Goal: Task Accomplishment & Management: Complete application form

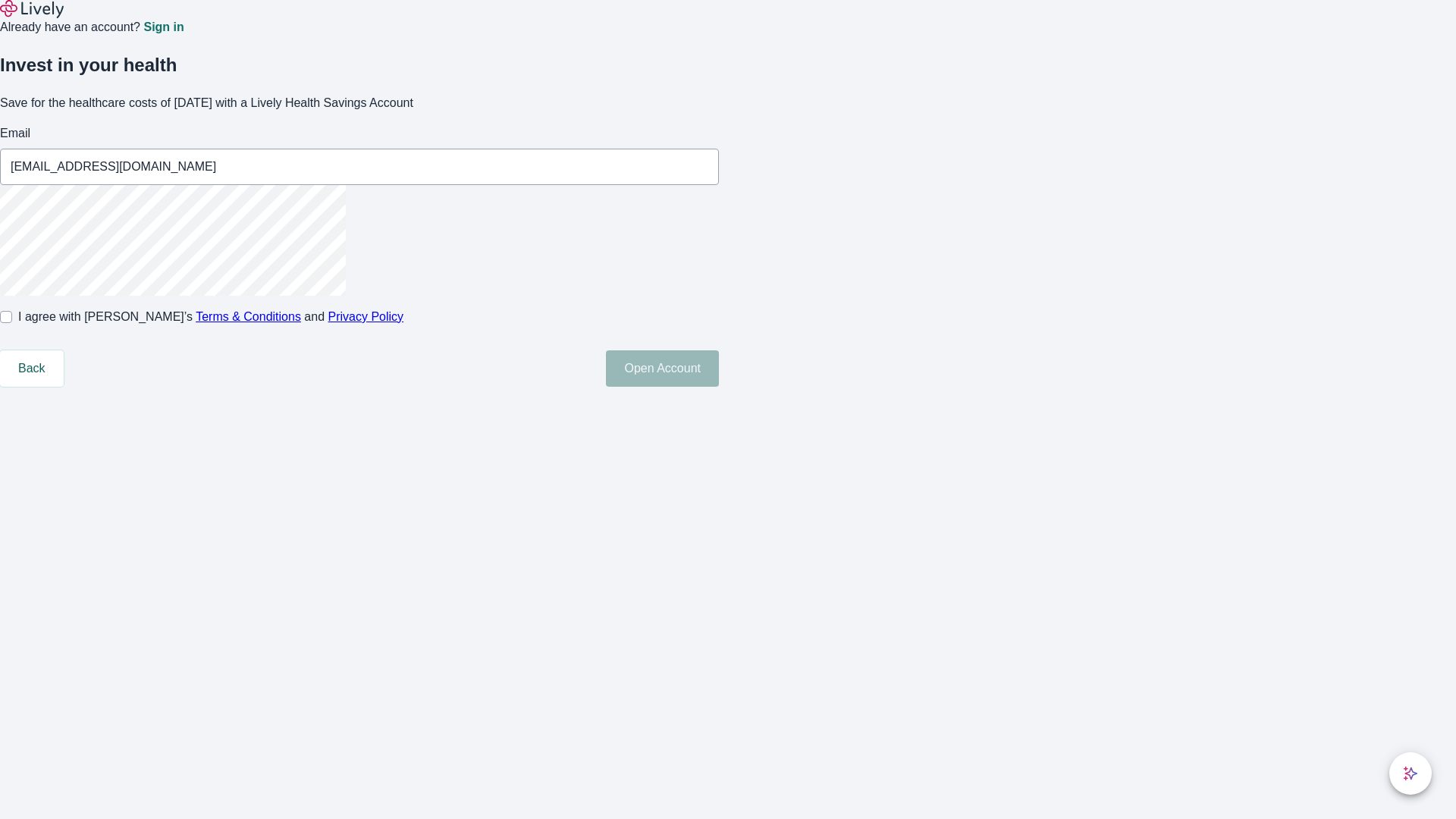
click at [12, 323] on input "I agree with Lively’s Terms & Conditions and Privacy Policy" at bounding box center [6, 317] width 12 height 12
checkbox input "true"
click at [719, 387] on button "Open Account" at bounding box center [662, 368] width 113 height 37
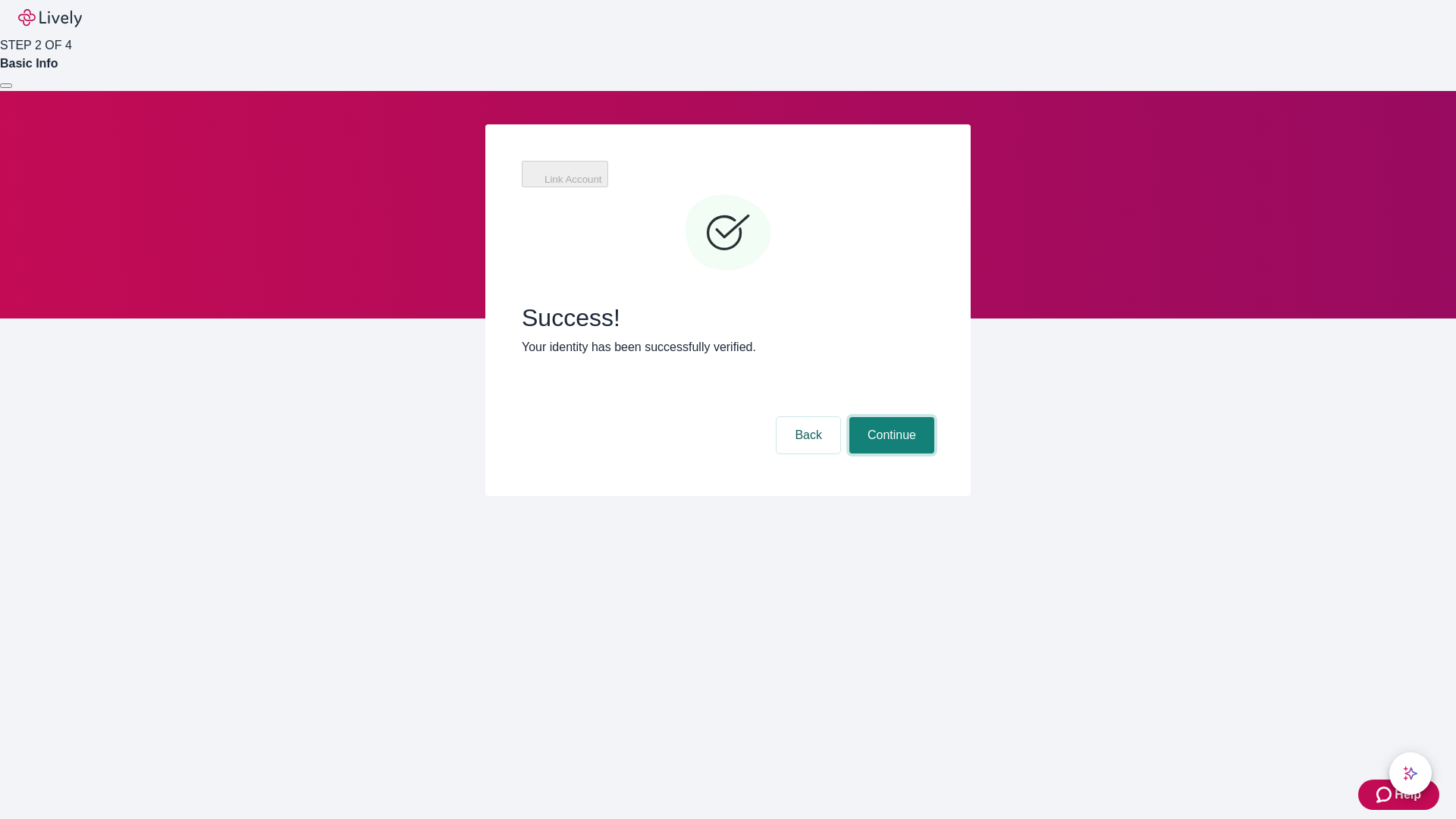
click at [889, 417] on button "Continue" at bounding box center [891, 435] width 85 height 37
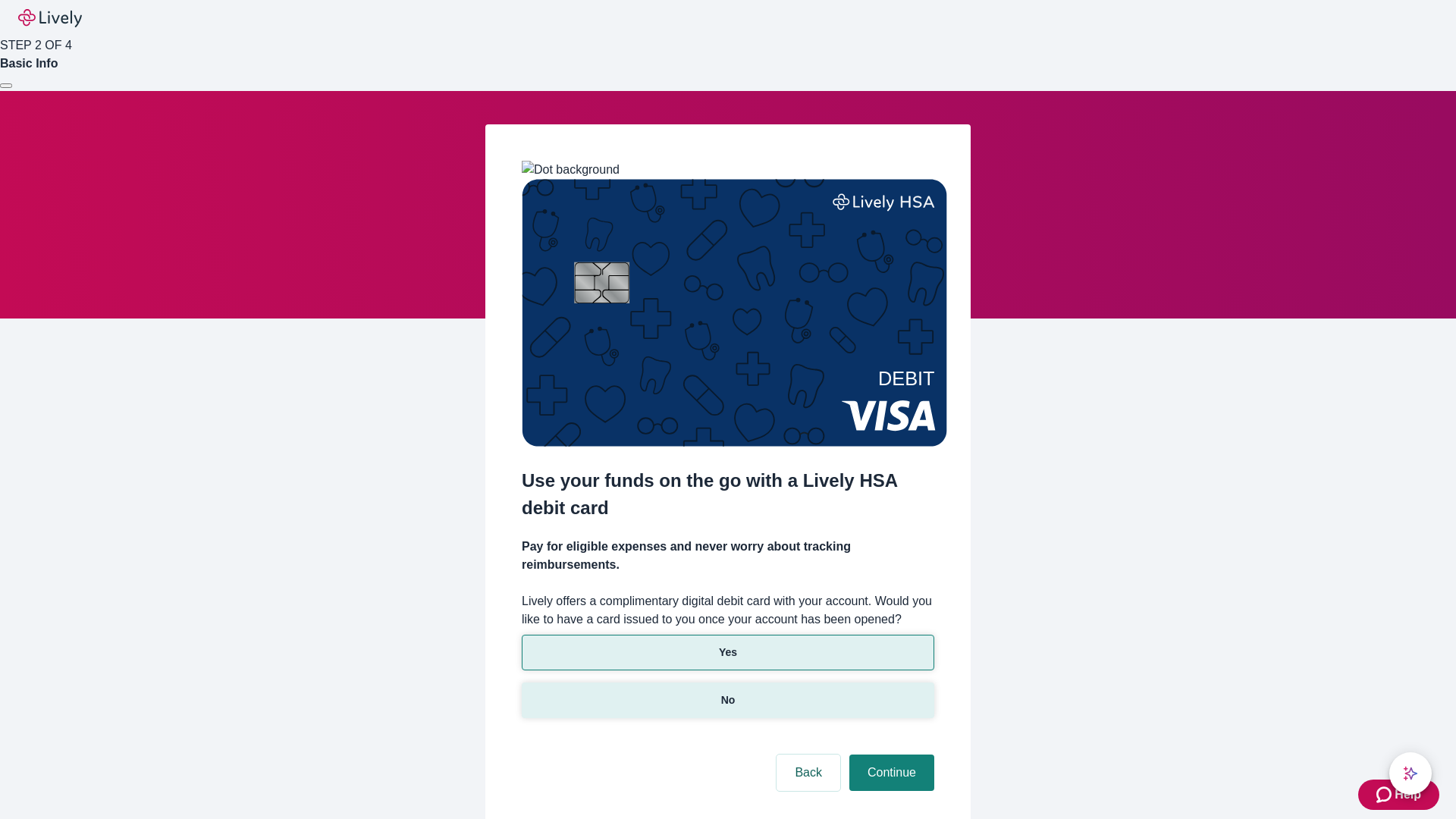
click at [727, 693] on p "No" at bounding box center [728, 701] width 14 height 16
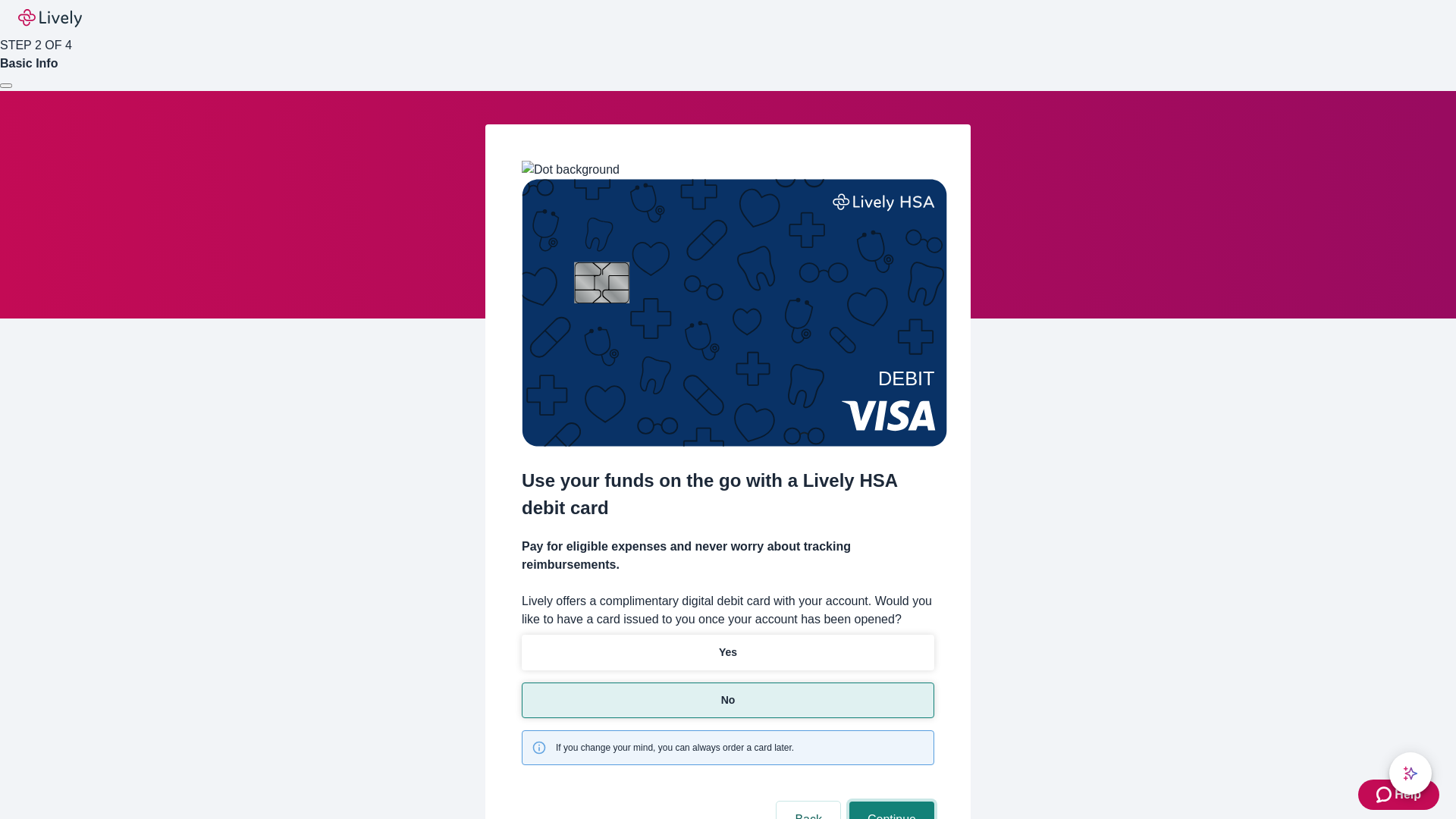
click at [889, 802] on button "Continue" at bounding box center [891, 820] width 85 height 37
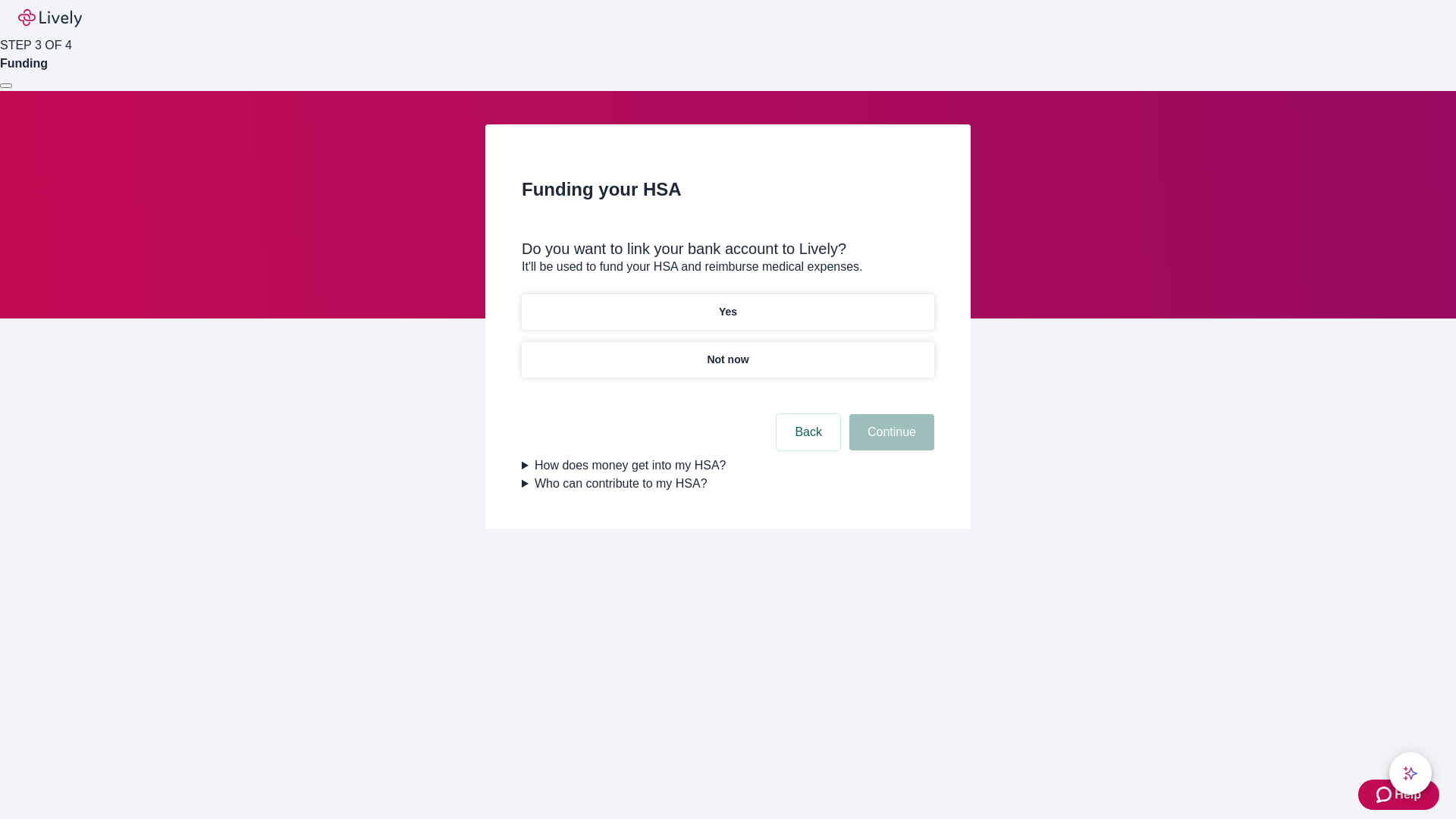
click at [727, 305] on p "Yes" at bounding box center [728, 312] width 18 height 16
click at [889, 414] on button "Continue" at bounding box center [891, 432] width 85 height 37
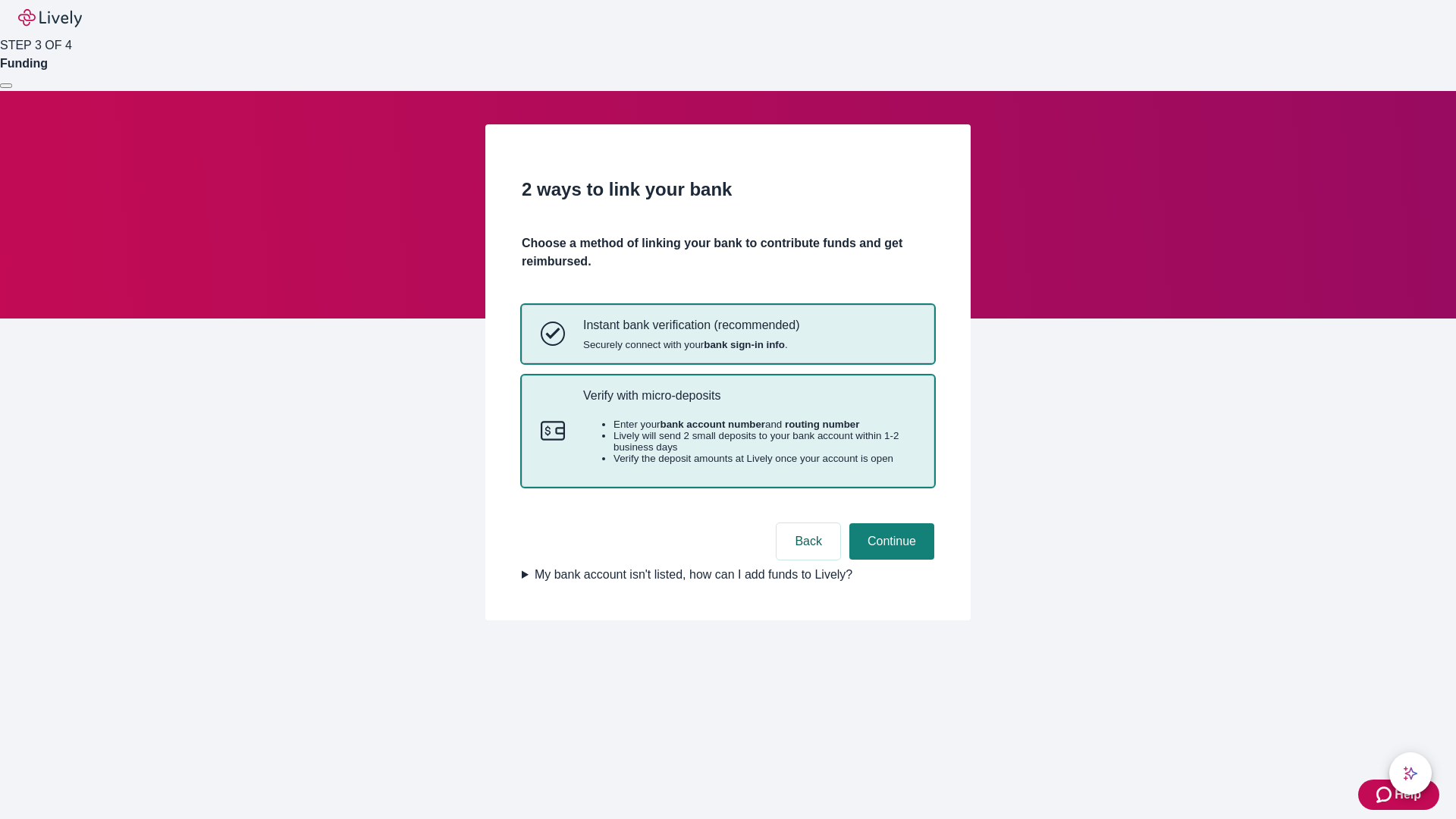
click at [749, 403] on p "Verify with micro-deposits" at bounding box center [749, 395] width 332 height 14
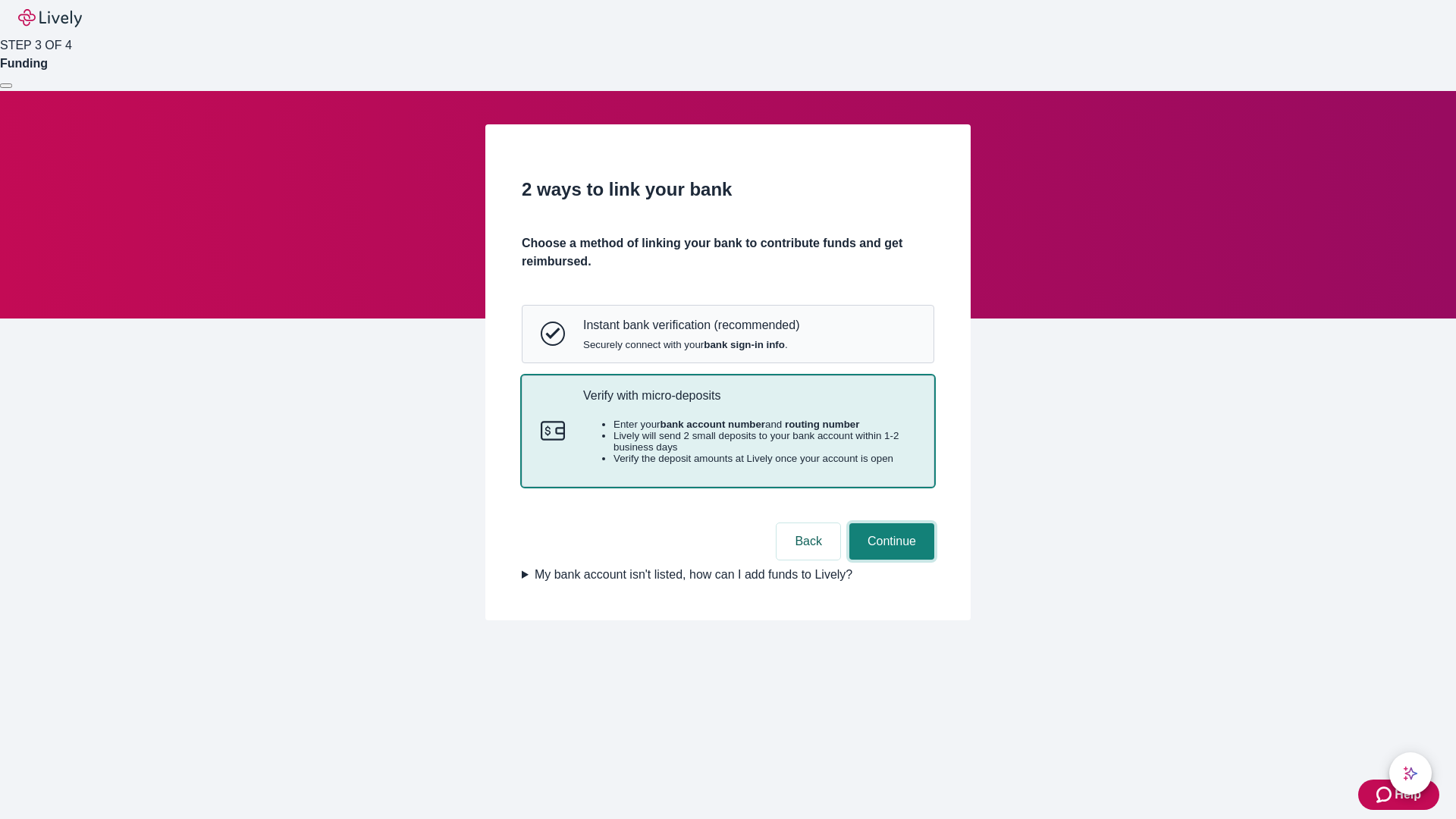
click at [889, 560] on button "Continue" at bounding box center [891, 541] width 85 height 37
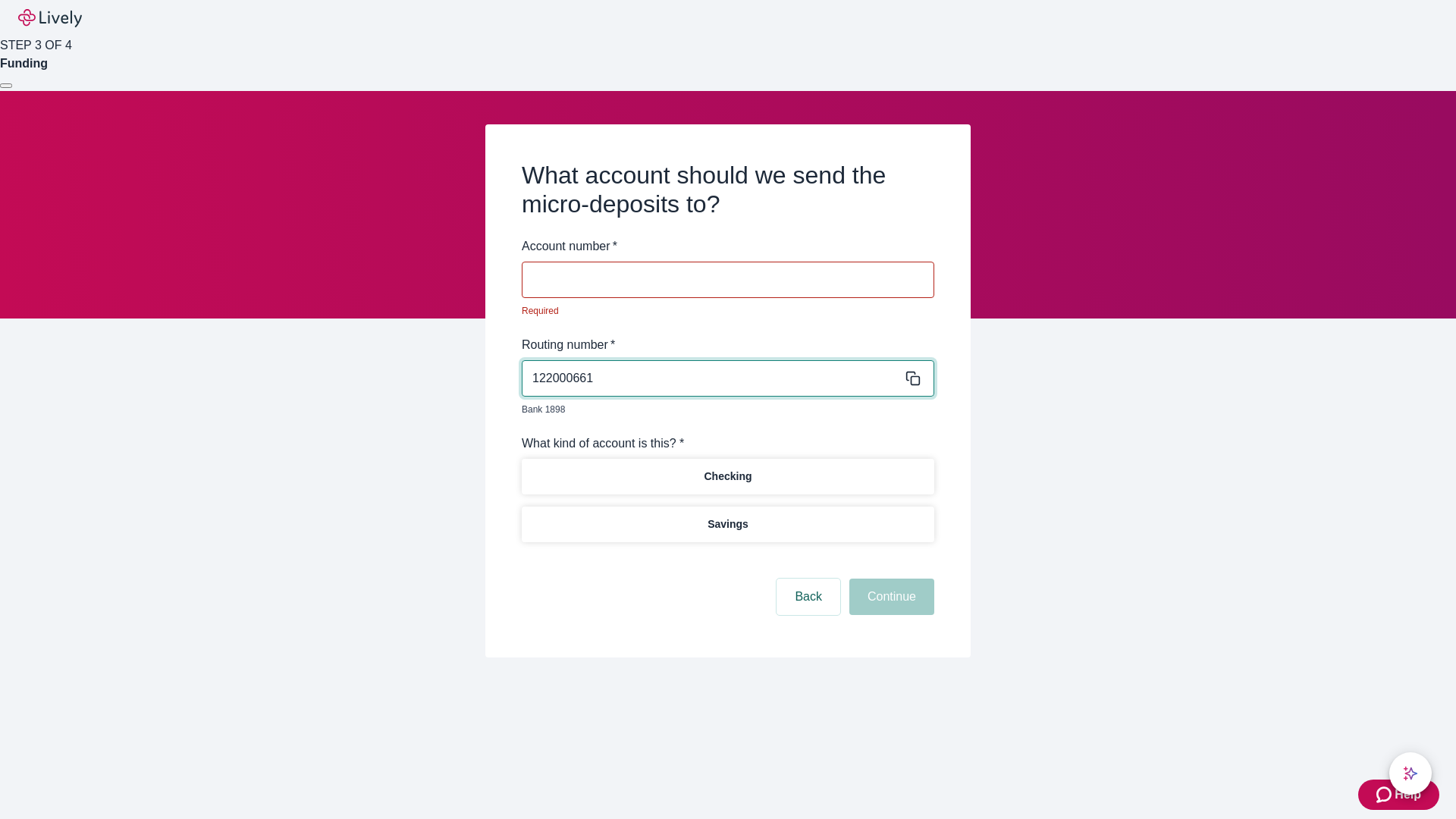
type input "122000661"
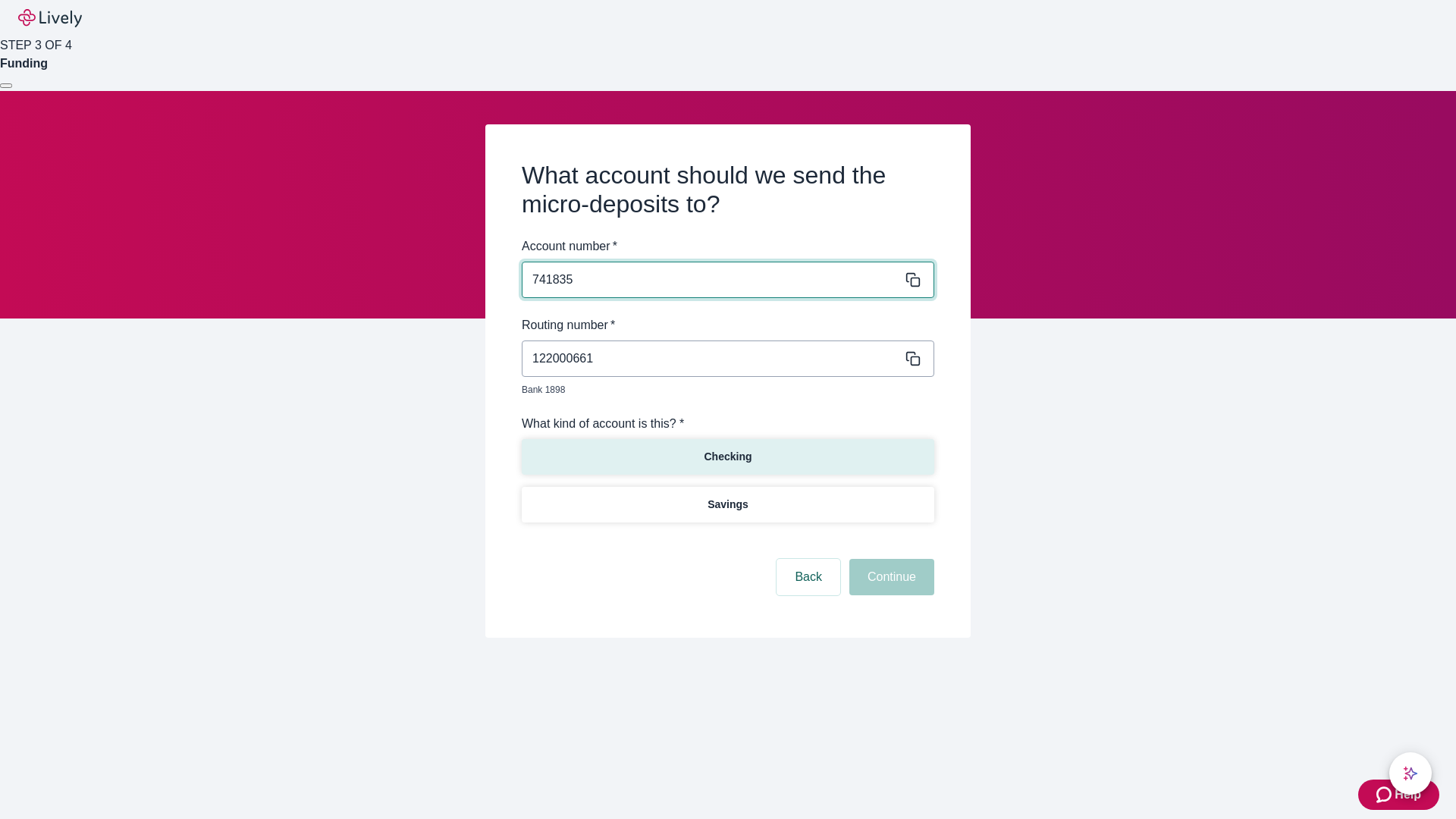
type input "741835"
click at [727, 449] on p "Checking" at bounding box center [728, 457] width 48 height 16
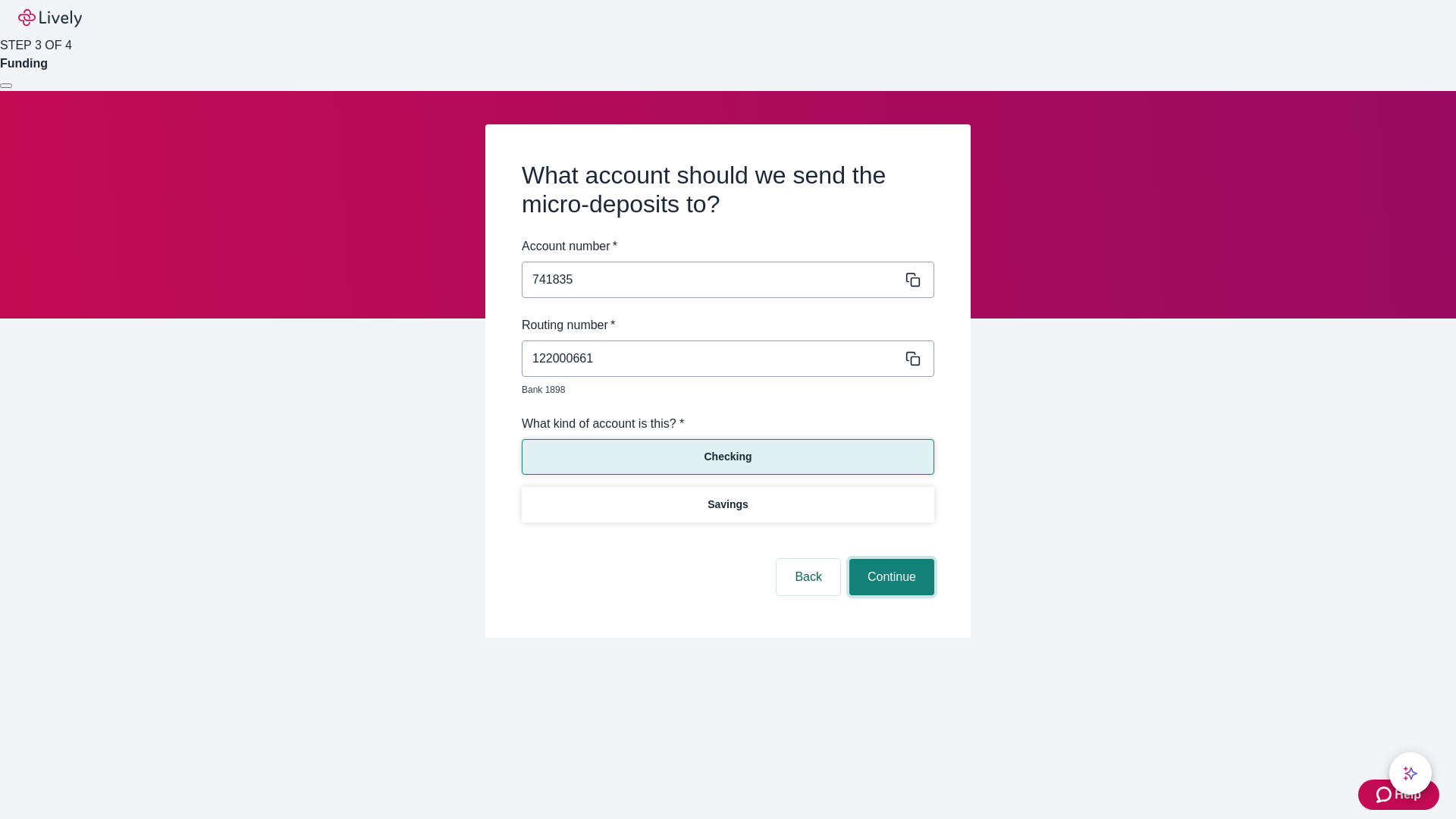
click at [889, 560] on button "Continue" at bounding box center [891, 577] width 85 height 37
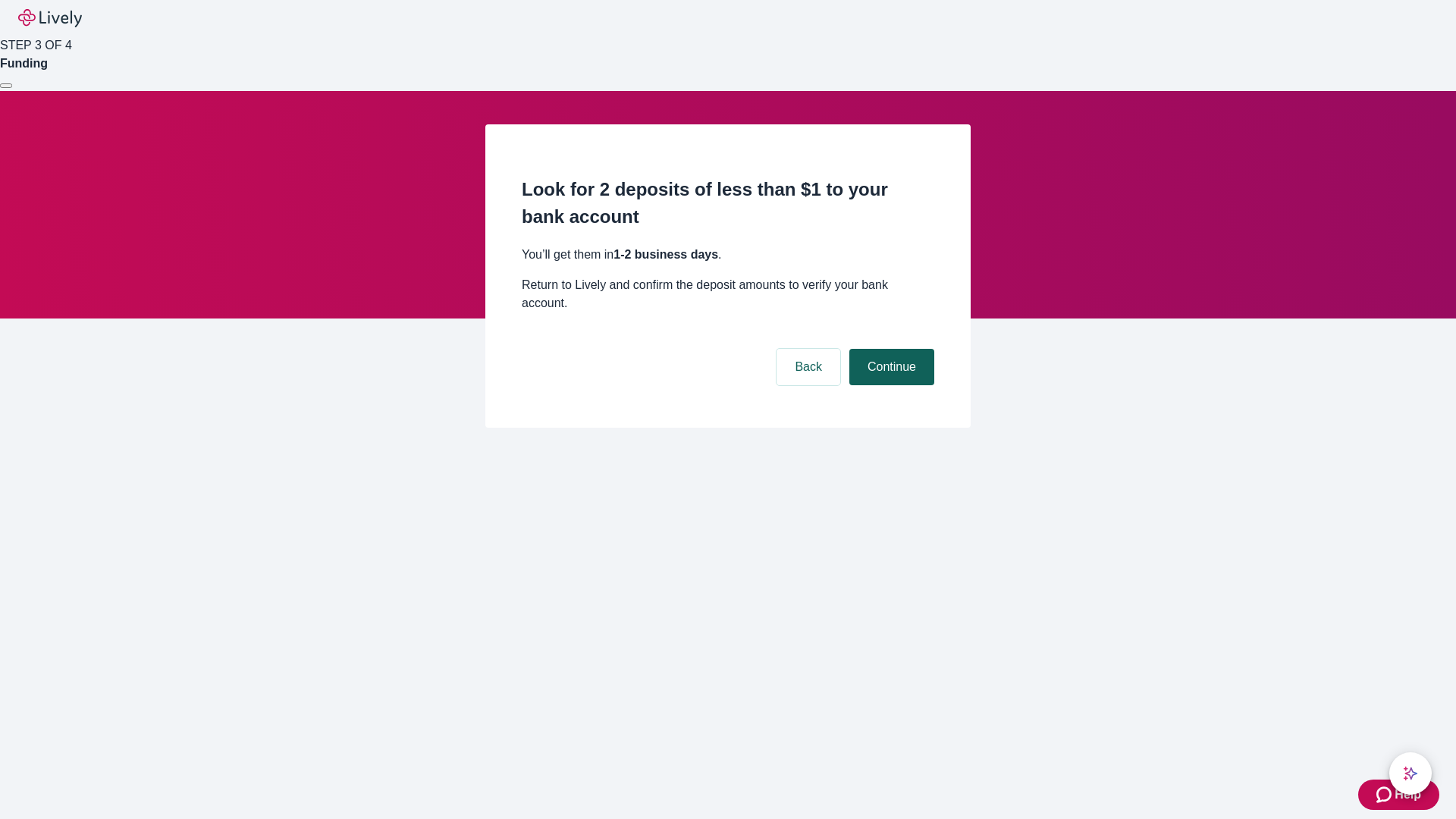
click at [889, 349] on button "Continue" at bounding box center [891, 367] width 85 height 37
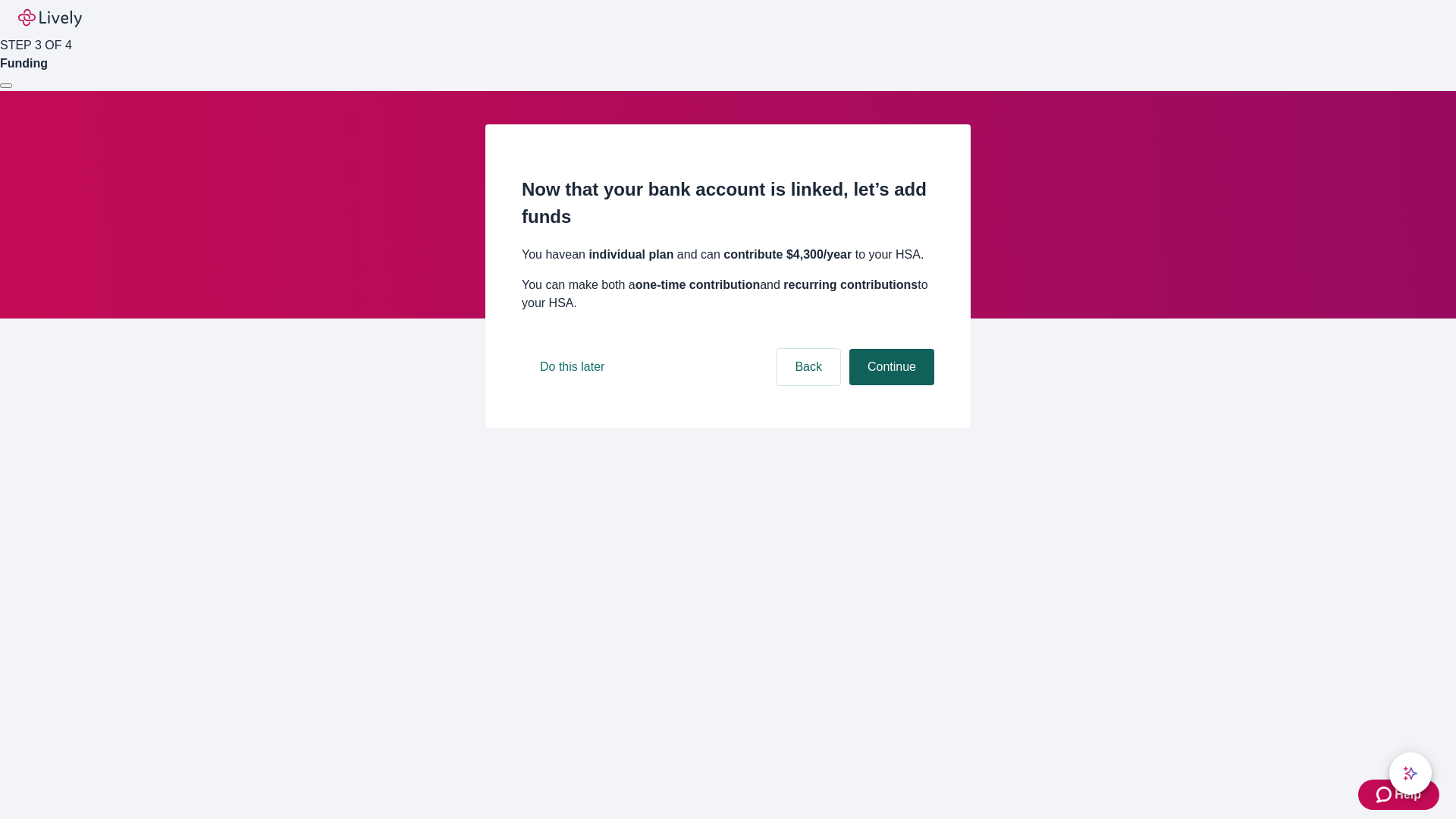
click at [889, 385] on button "Continue" at bounding box center [891, 367] width 85 height 37
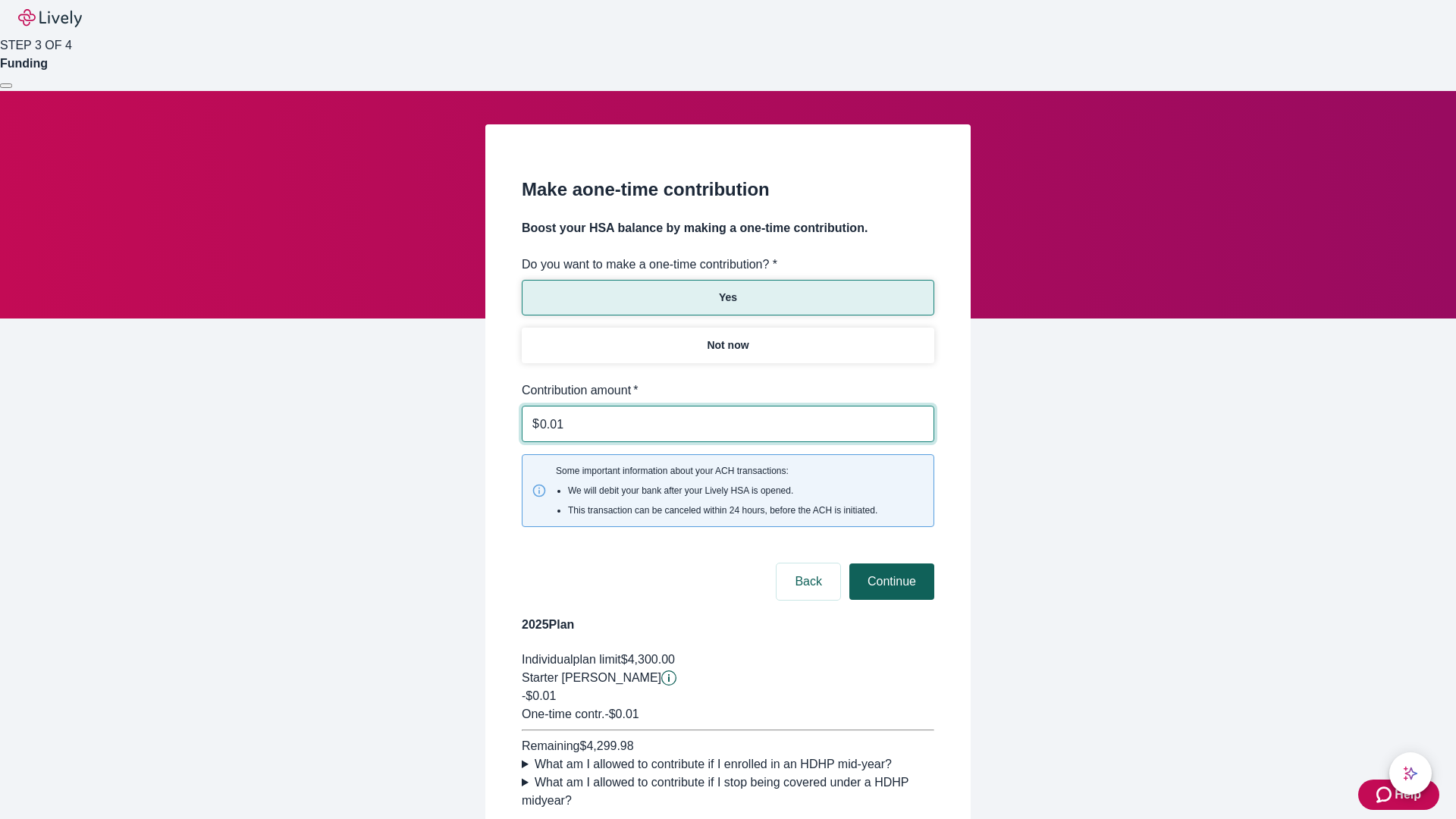
type input "0.01"
click at [889, 564] on button "Continue" at bounding box center [891, 582] width 85 height 37
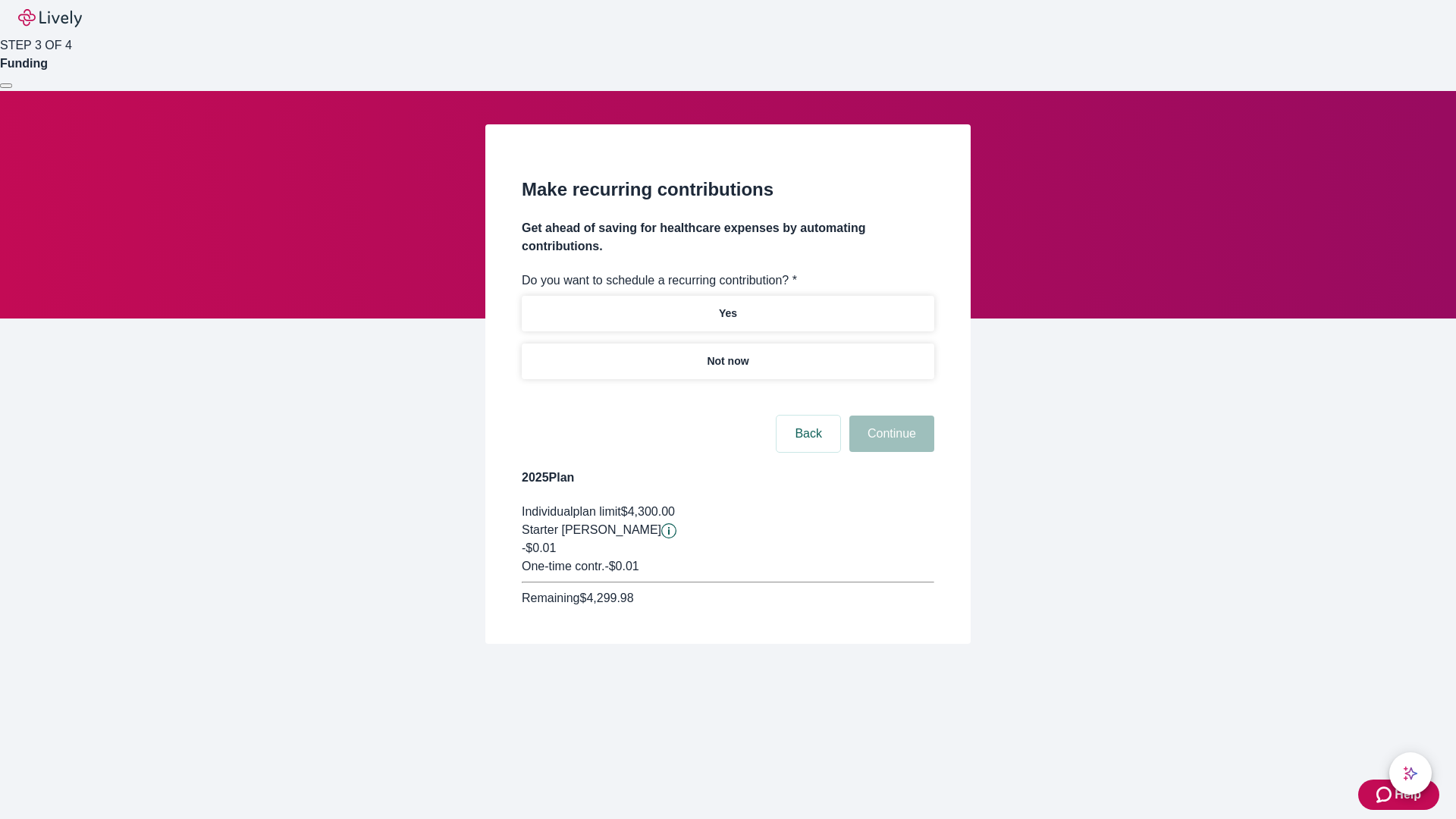
click at [727, 353] on p "Not now" at bounding box center [728, 361] width 42 height 16
click at [889, 416] on button "Continue" at bounding box center [891, 434] width 85 height 37
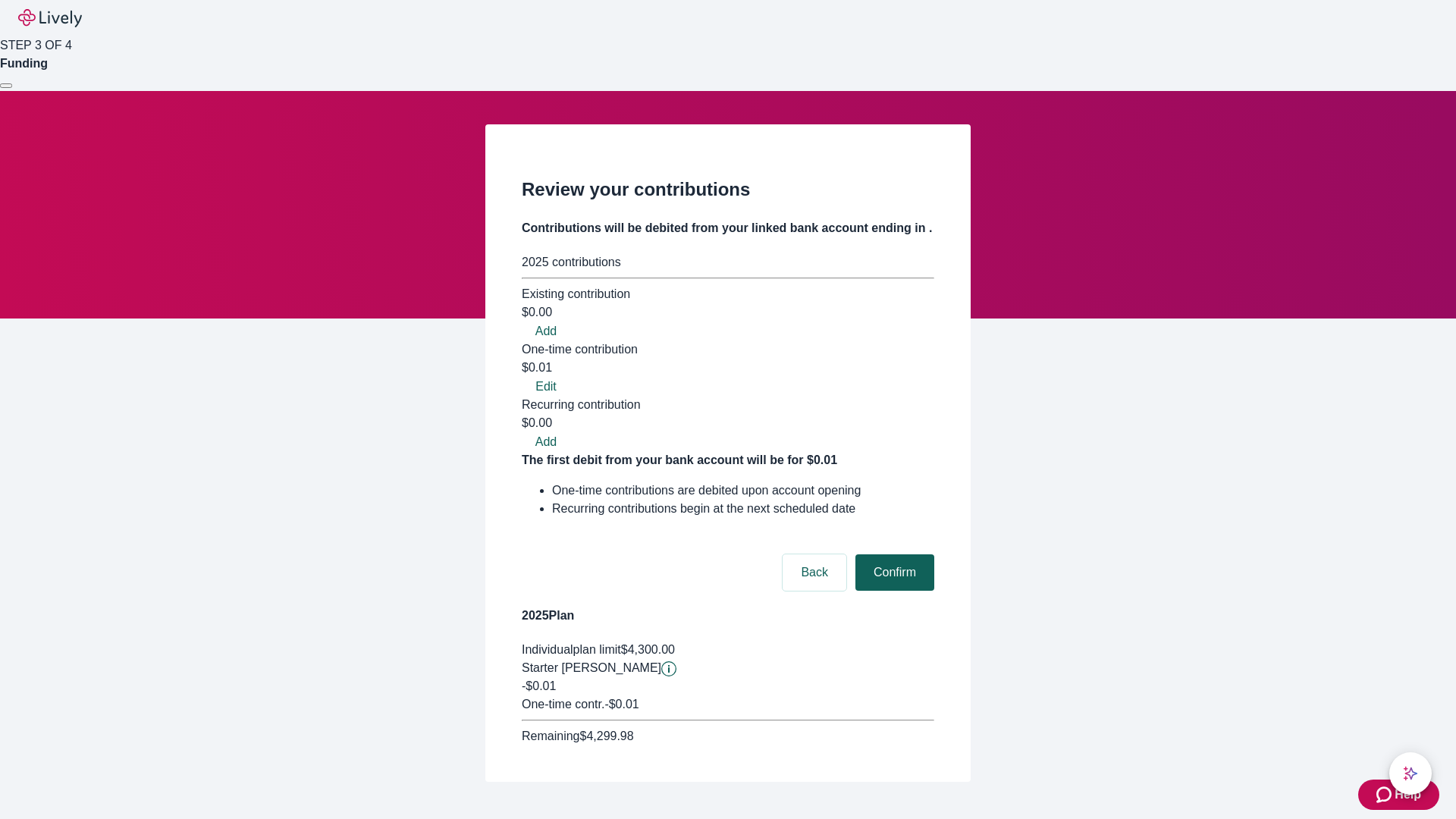
click at [892, 554] on button "Confirm" at bounding box center [894, 572] width 79 height 37
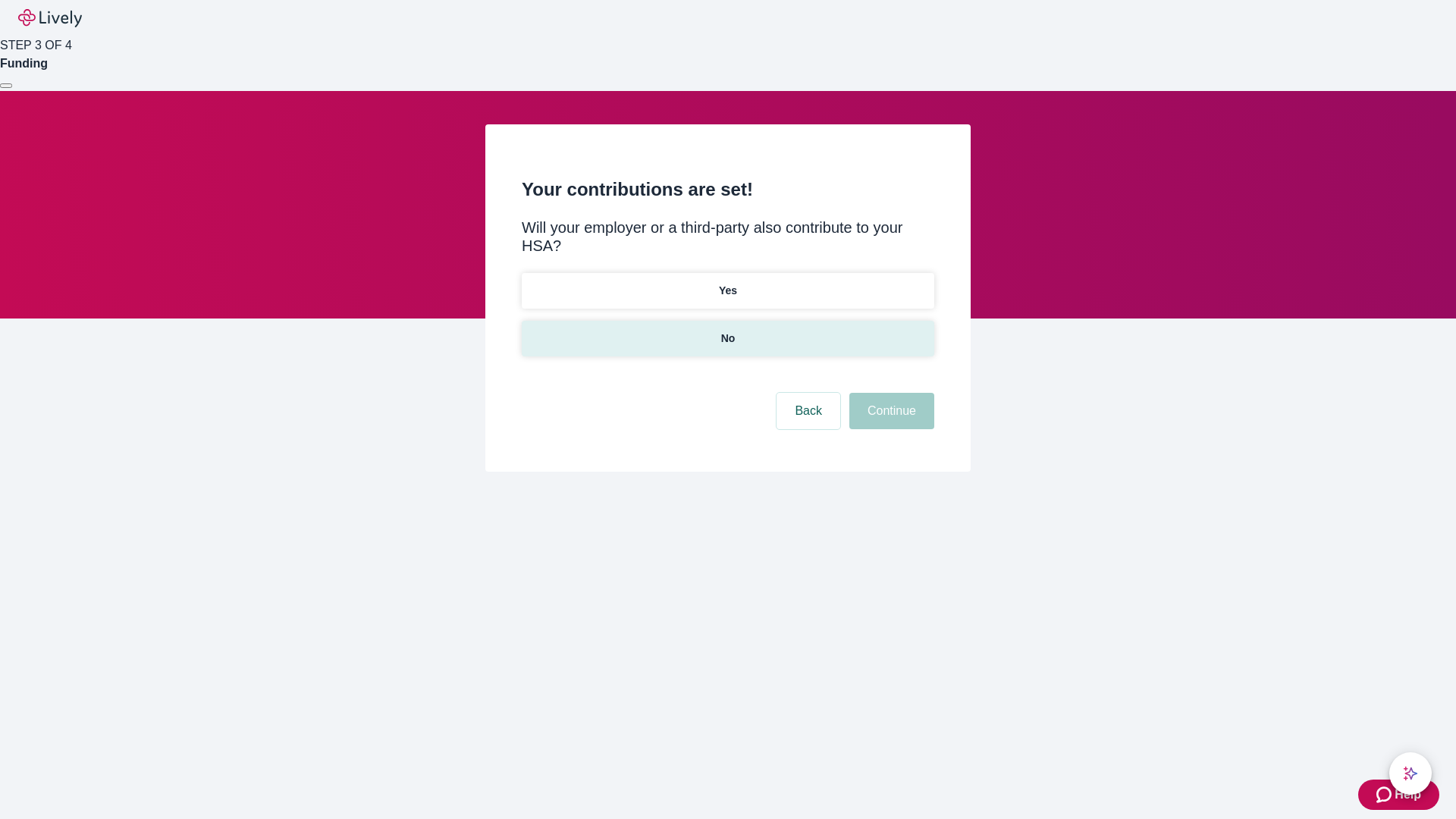
click at [727, 330] on p "No" at bounding box center [728, 338] width 14 height 16
click at [889, 393] on button "Continue" at bounding box center [891, 411] width 85 height 37
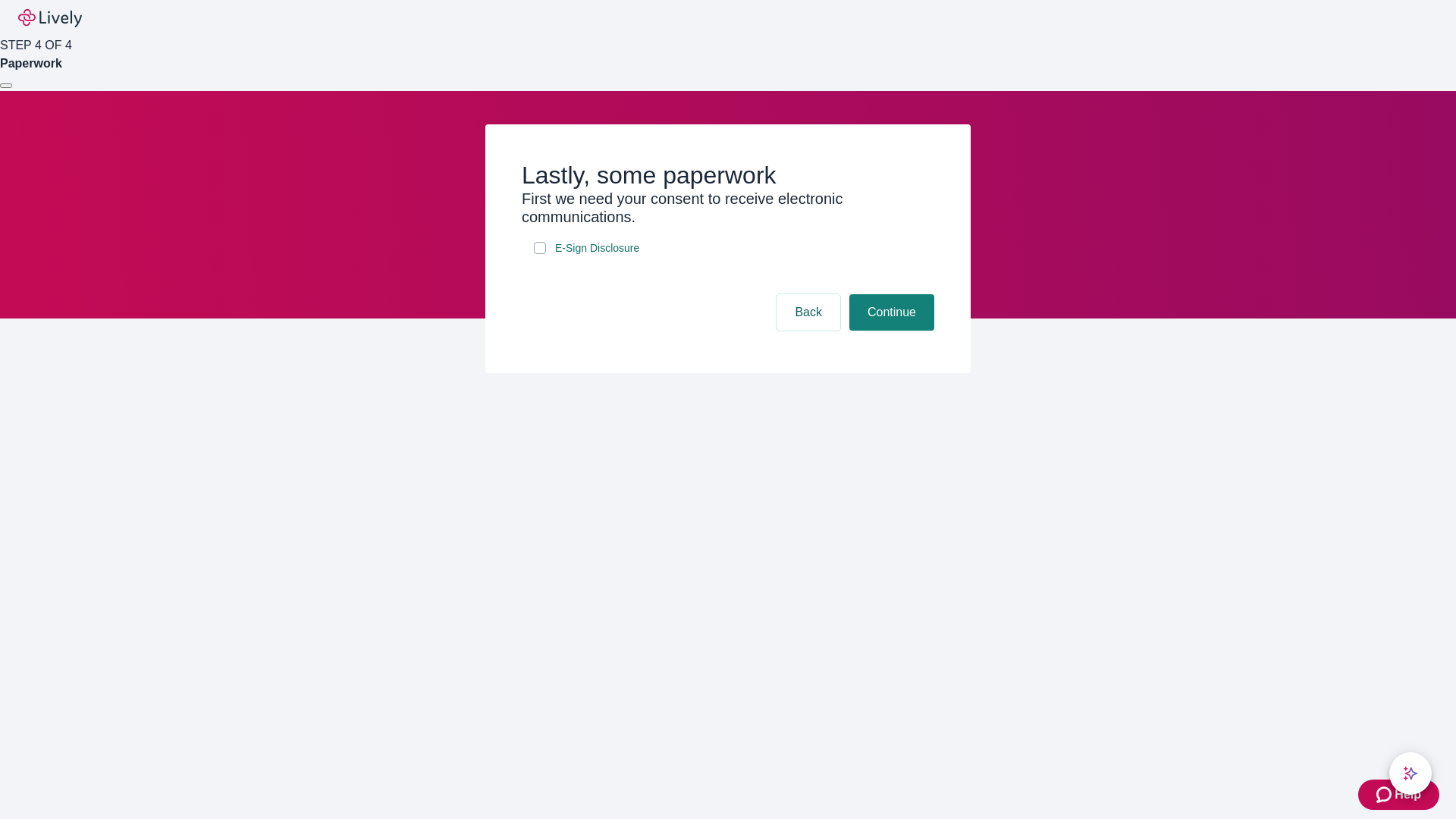
click at [540, 254] on input "E-Sign Disclosure" at bounding box center [540, 248] width 12 height 12
checkbox input "true"
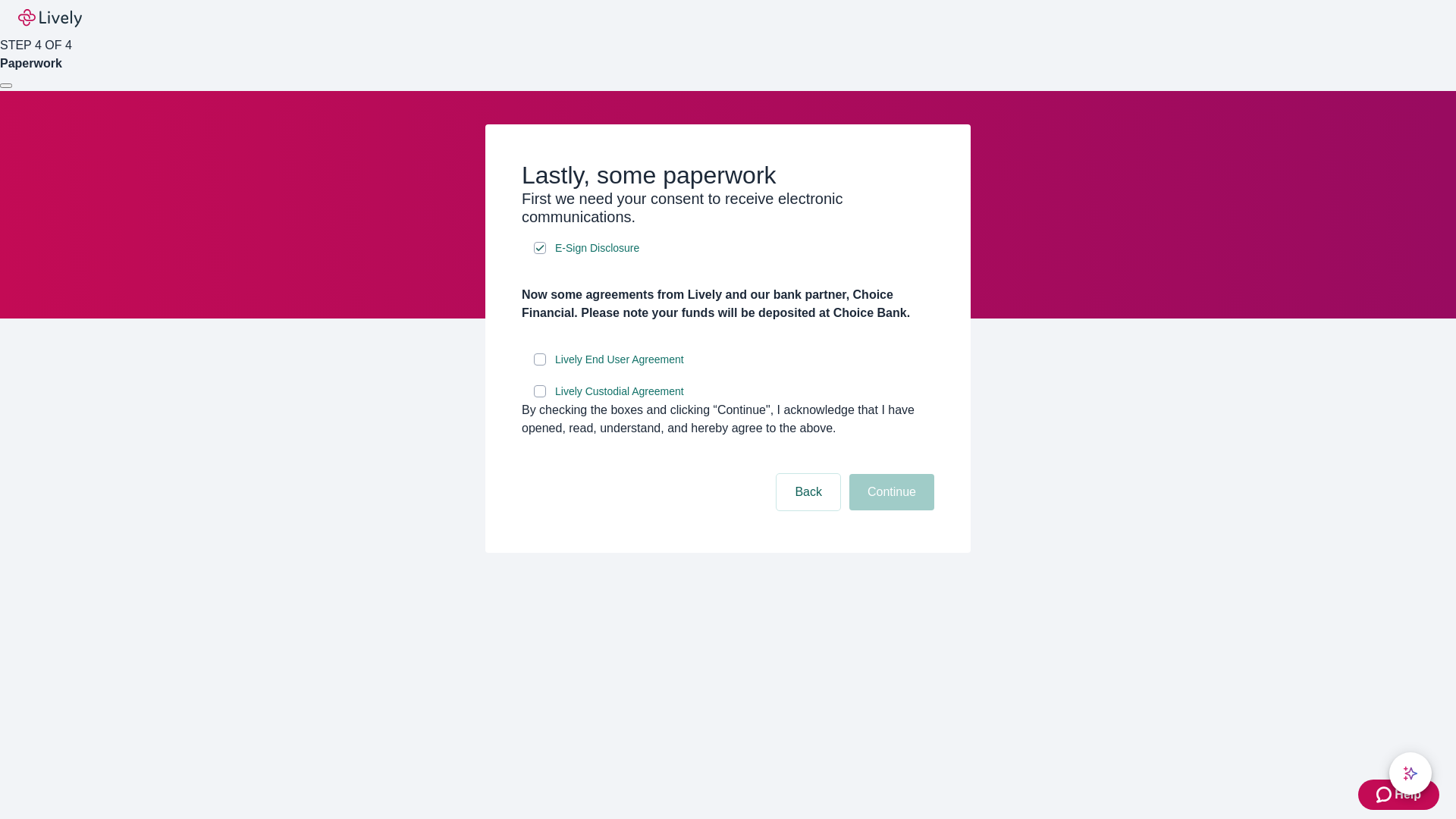
click at [540, 366] on input "Lively End User Agreement" at bounding box center [540, 359] width 12 height 12
checkbox input "true"
click at [540, 398] on input "Lively Custodial Agreement" at bounding box center [540, 391] width 12 height 12
checkbox input "true"
click at [889, 511] on button "Continue" at bounding box center [891, 493] width 85 height 37
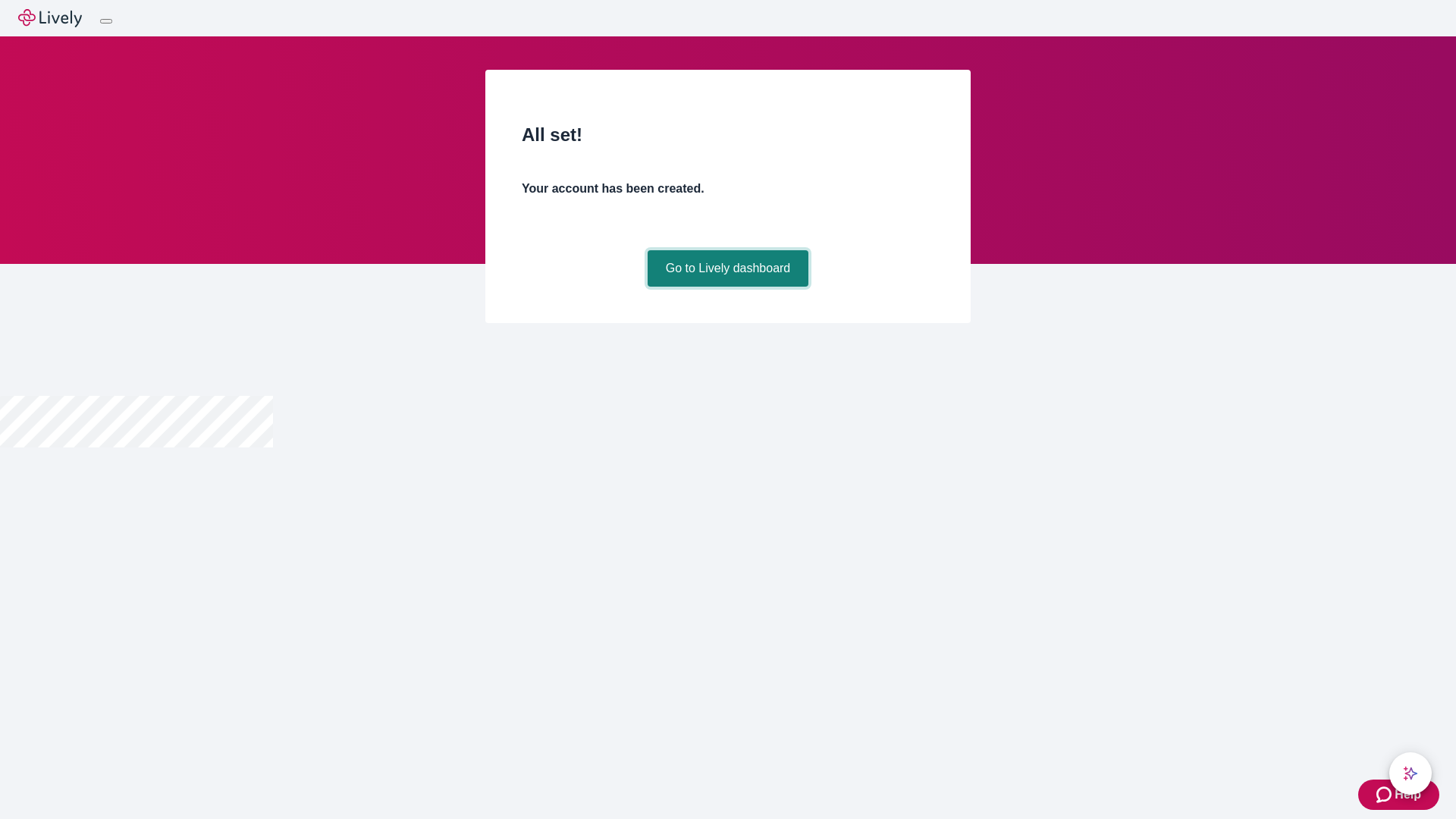
click at [727, 287] on link "Go to Lively dashboard" at bounding box center [728, 269] width 161 height 37
